Goal: Find specific page/section

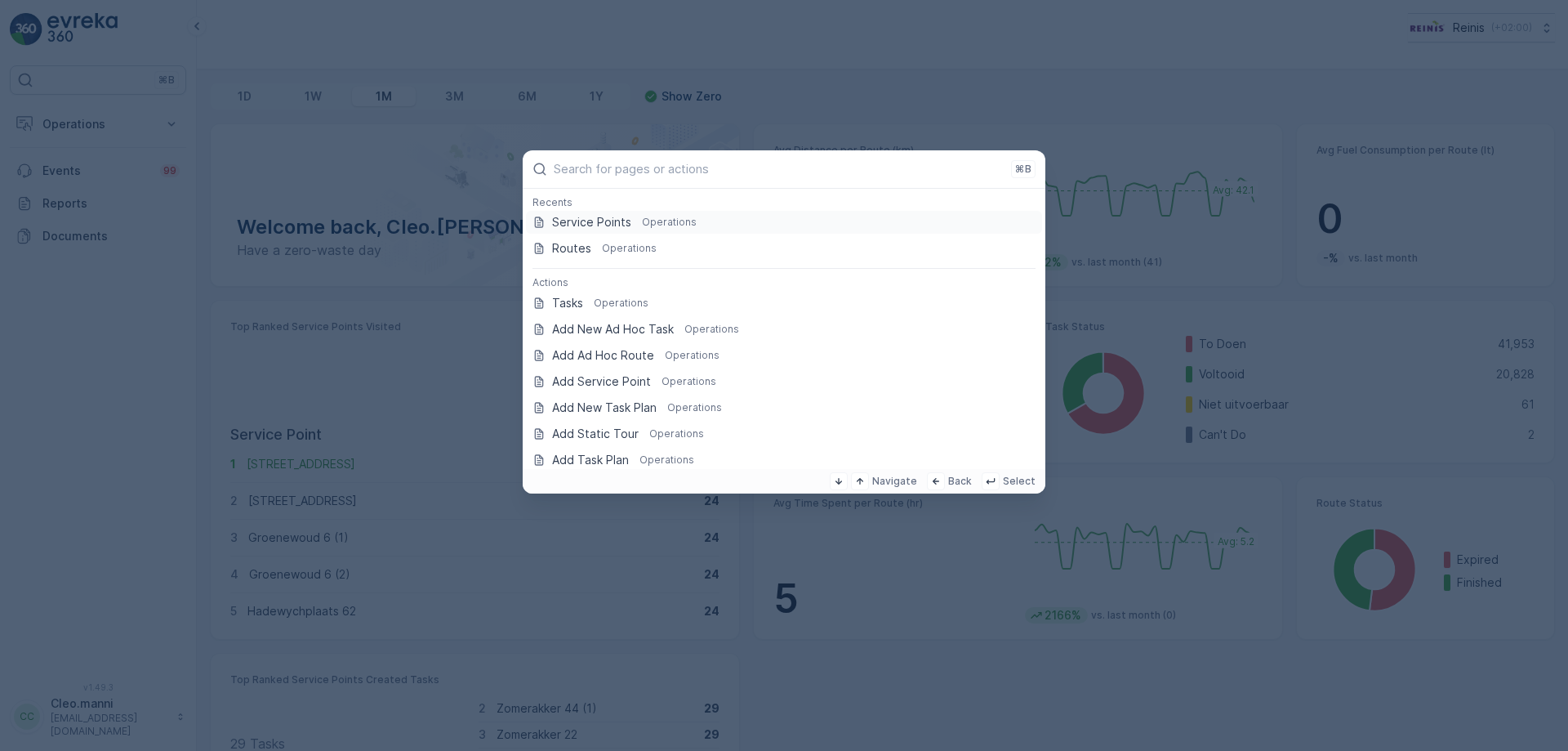
click at [634, 223] on div "Service Points Operations" at bounding box center [784, 222] width 503 height 17
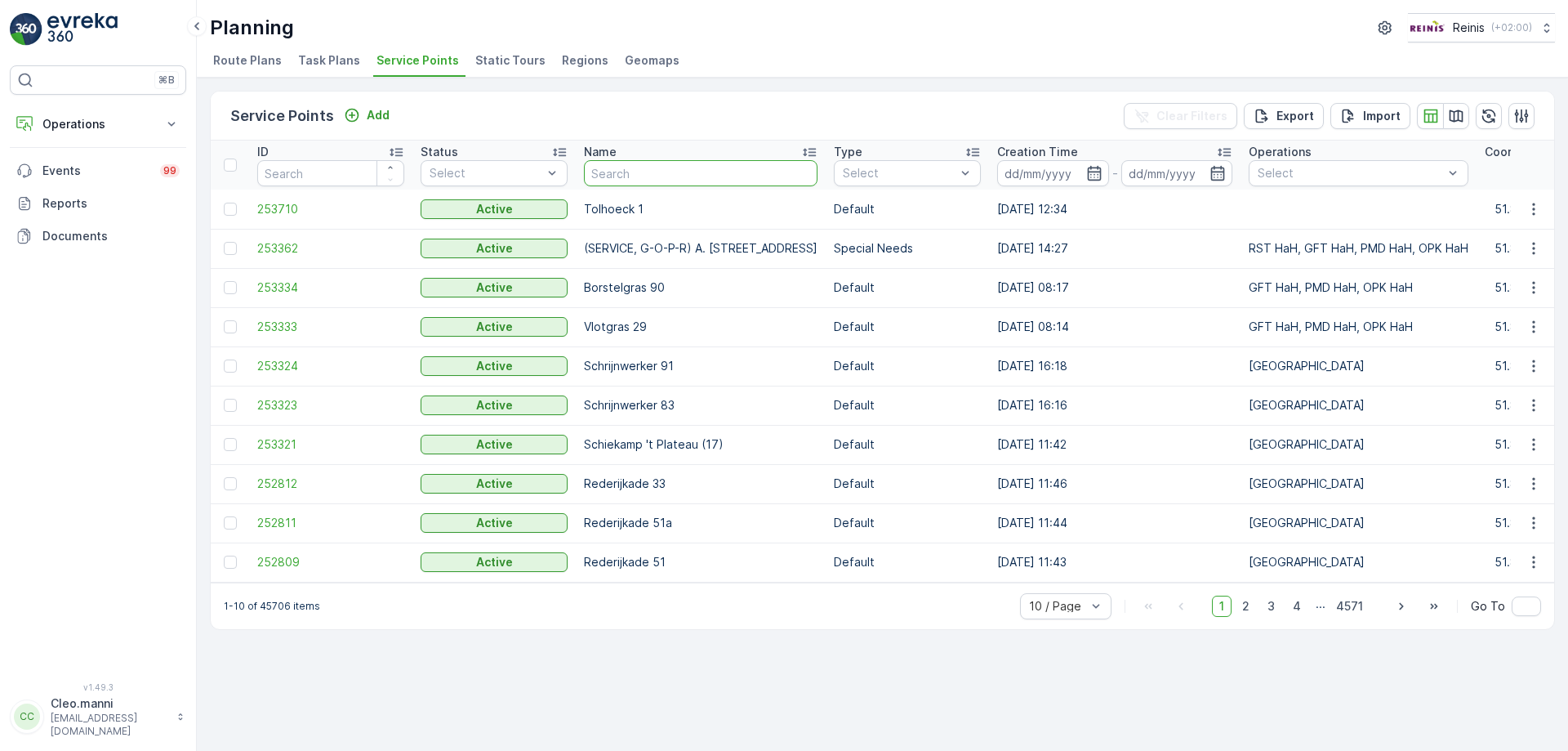
click at [652, 175] on input "text" at bounding box center [701, 173] width 234 height 26
type input "beverveen"
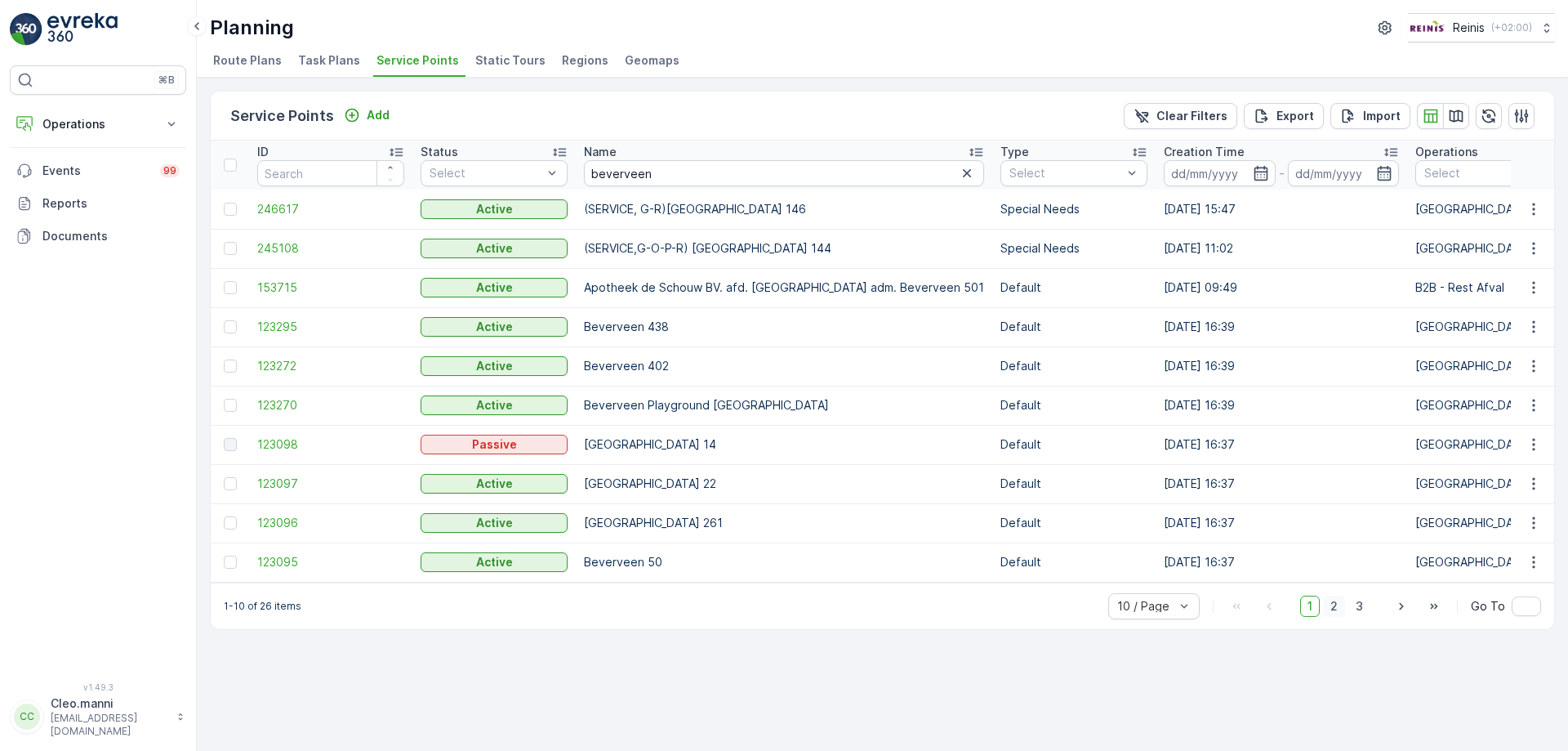
click at [1336, 616] on span "2" at bounding box center [1334, 605] width 22 height 21
